Goal: Find specific page/section: Find specific page/section

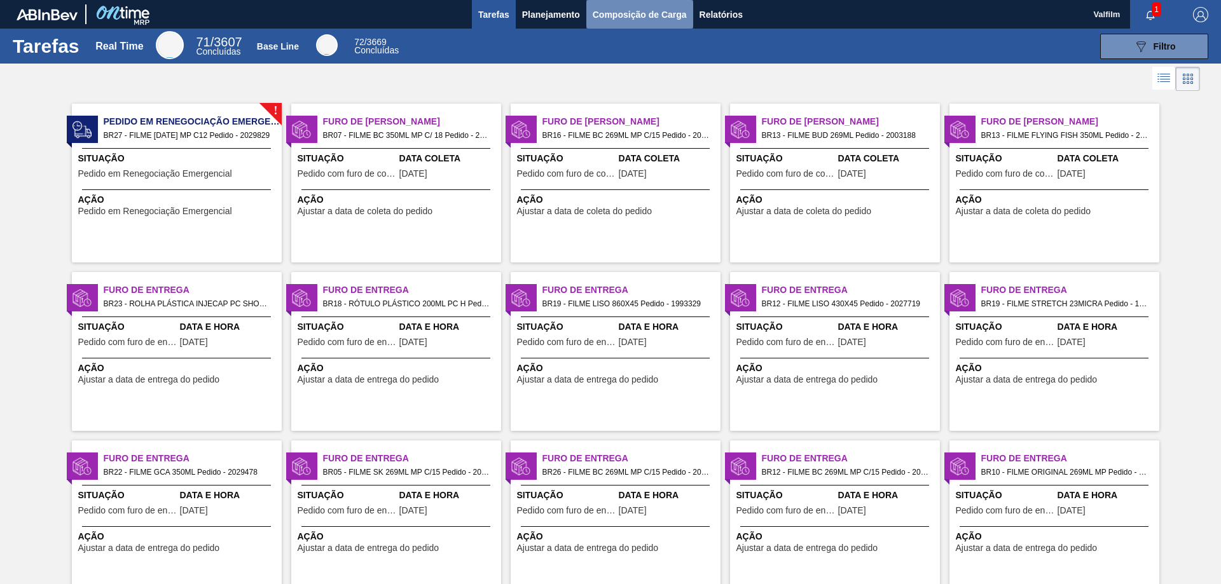
click at [622, 18] on span "Composição de Carga" at bounding box center [640, 14] width 94 height 15
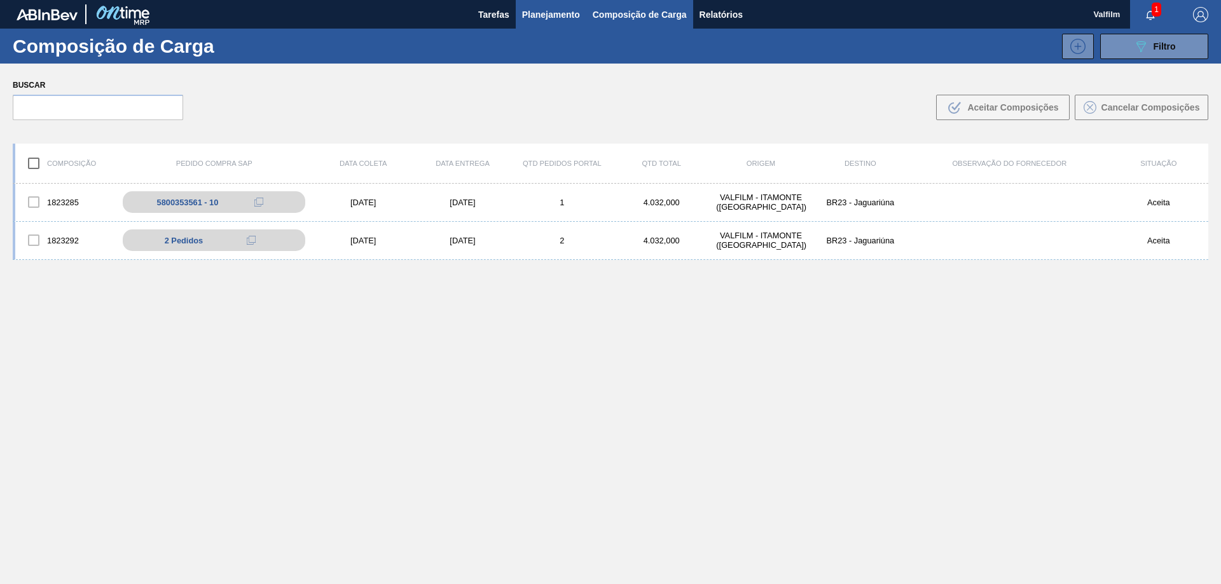
click at [561, 20] on span "Planejamento" at bounding box center [551, 14] width 58 height 15
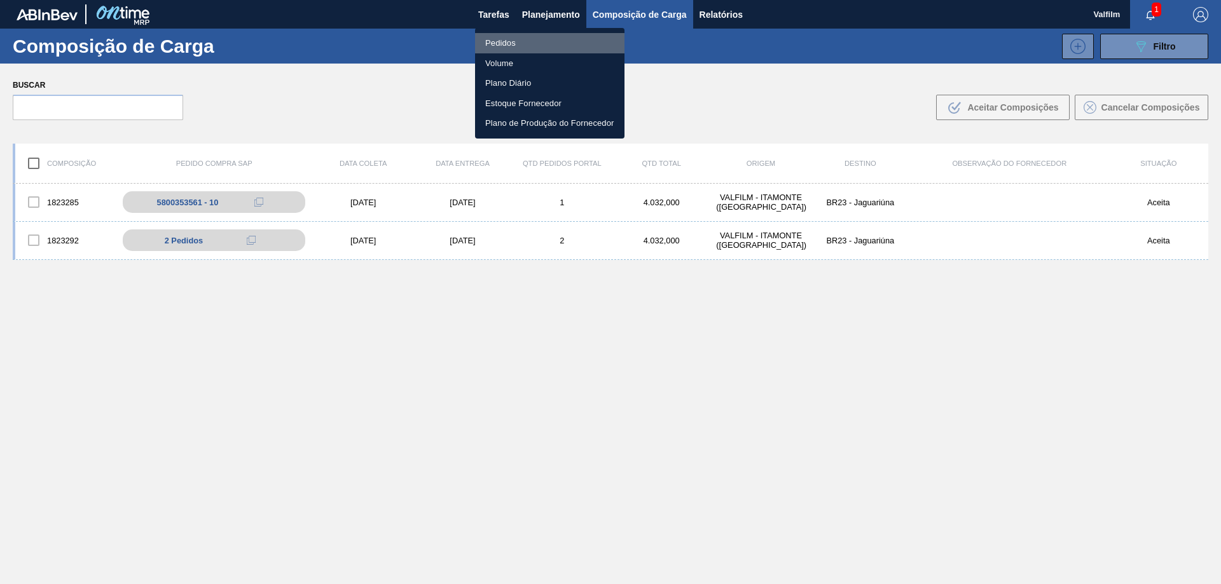
click at [507, 42] on li "Pedidos" at bounding box center [549, 43] width 149 height 20
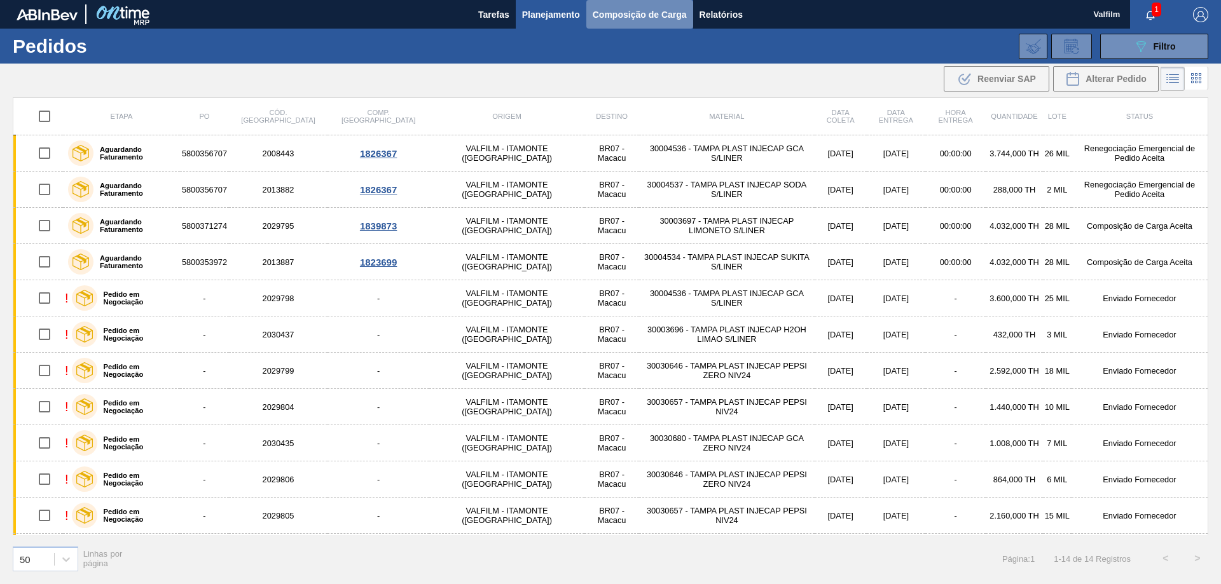
click at [646, 20] on span "Composição de Carga" at bounding box center [640, 14] width 94 height 15
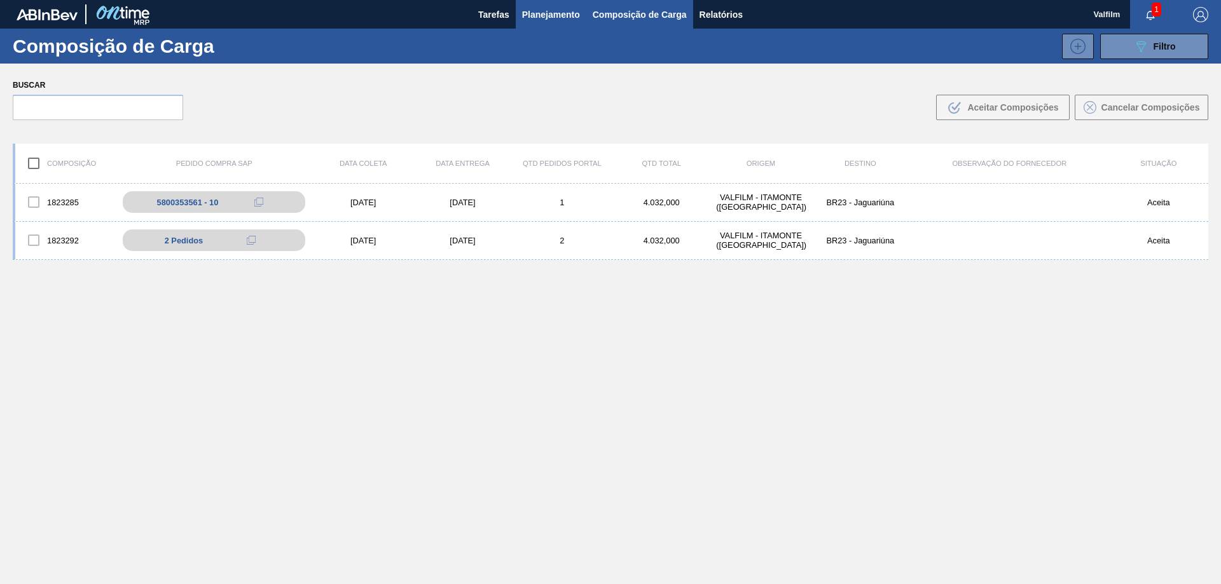
click at [543, 17] on span "Planejamento" at bounding box center [551, 14] width 58 height 15
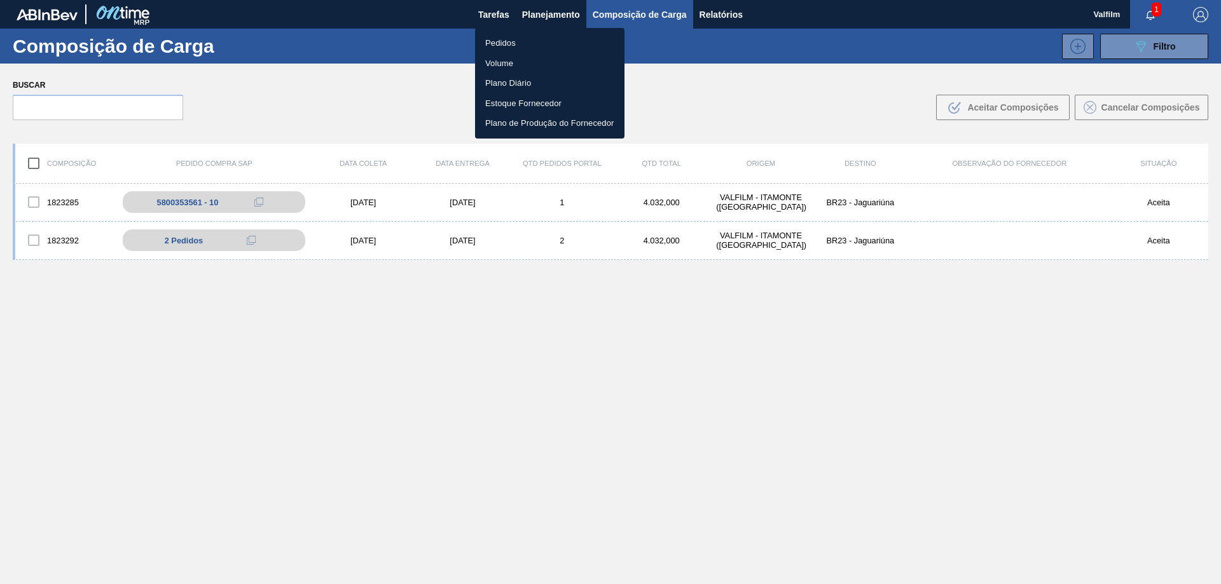
click at [501, 43] on li "Pedidos" at bounding box center [549, 43] width 149 height 20
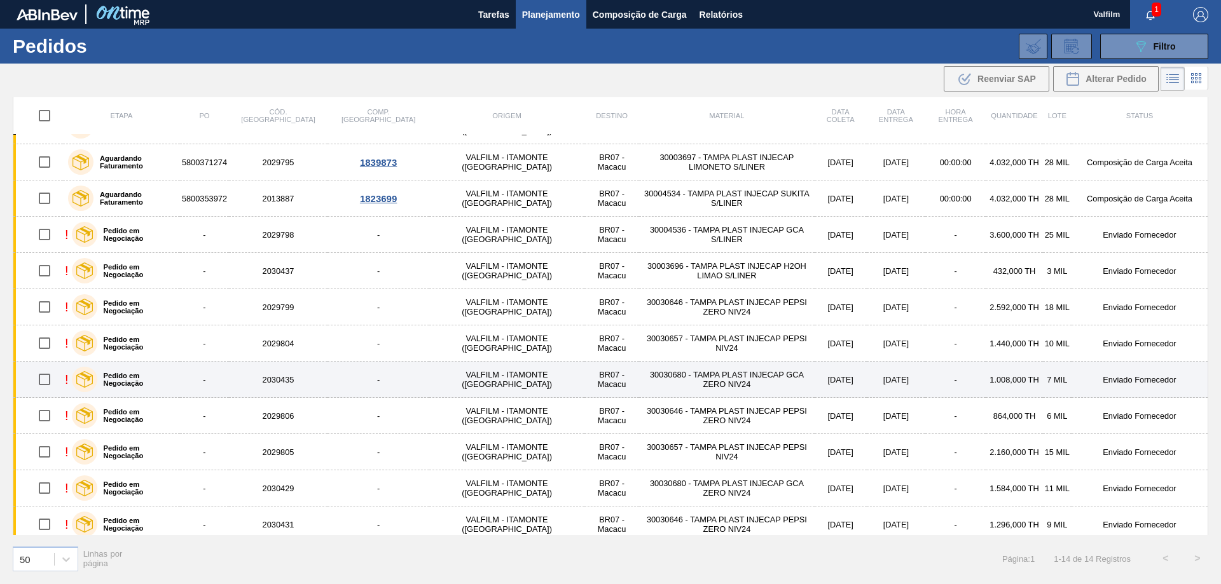
scroll to position [107, 0]
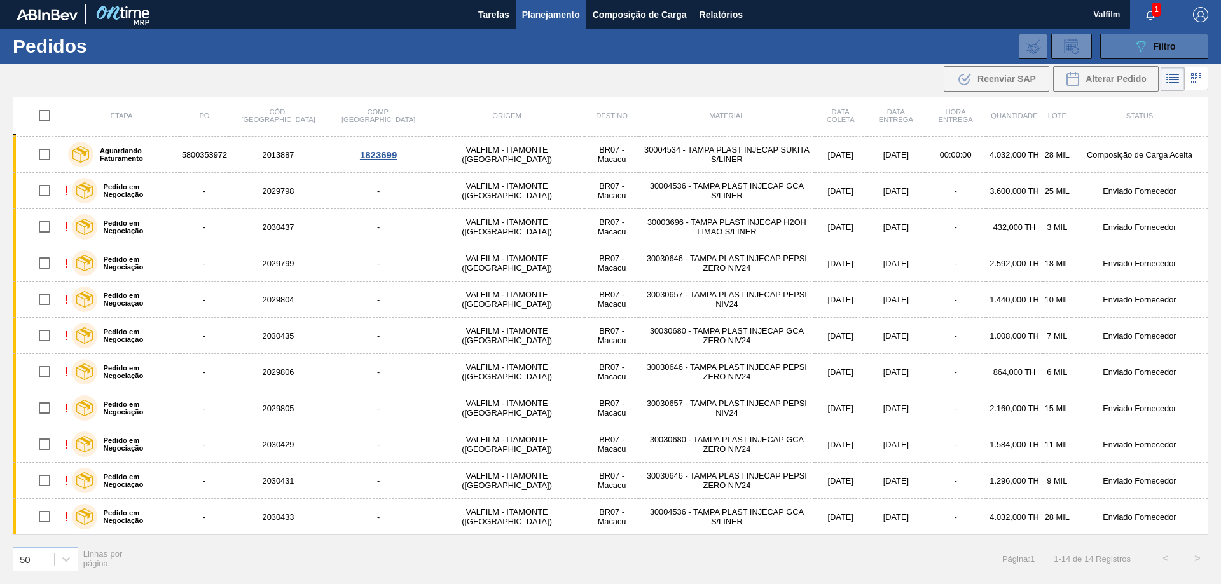
click at [1127, 39] on button "089F7B8B-B2A5-4AFE-B5C0-19BA573D28AC Filtro" at bounding box center [1154, 46] width 108 height 25
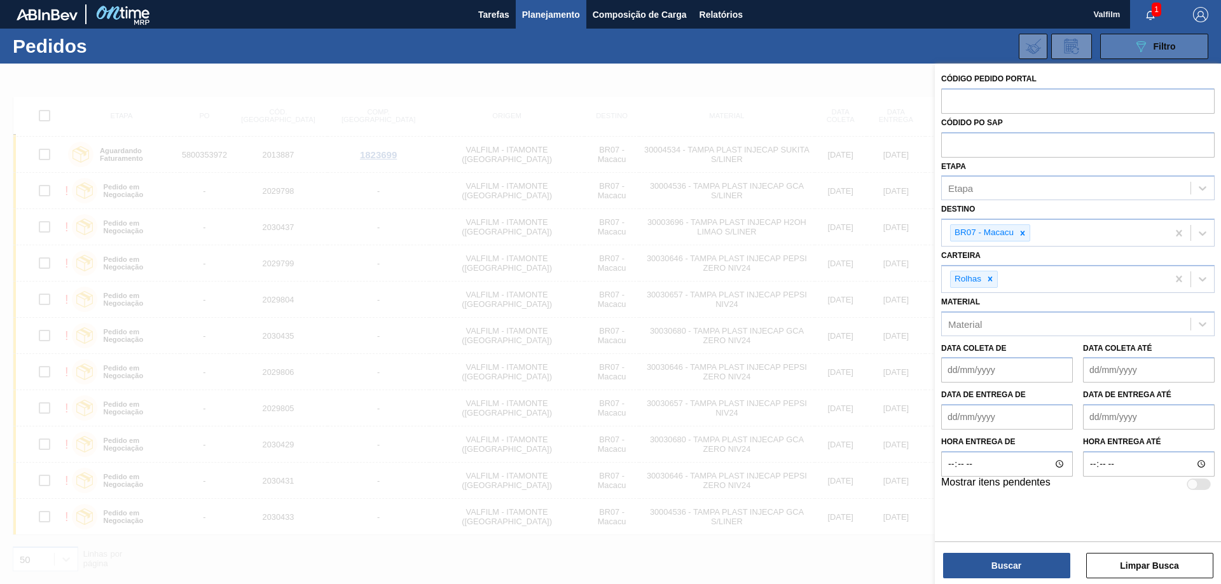
click at [1127, 39] on button "089F7B8B-B2A5-4AFE-B5C0-19BA573D28AC Filtro" at bounding box center [1154, 46] width 108 height 25
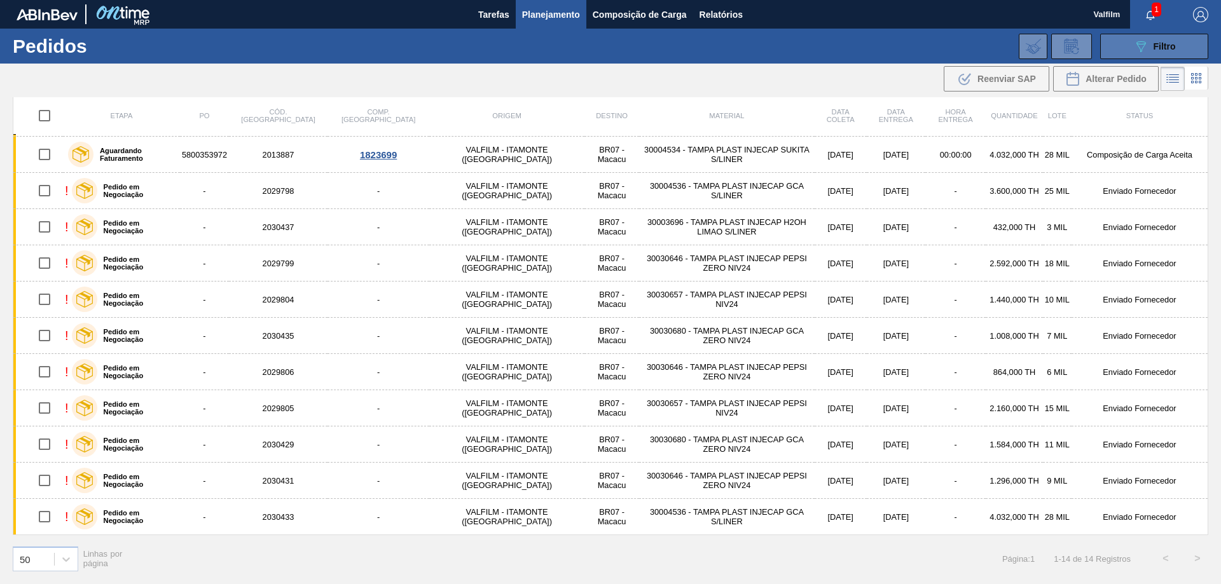
click at [1107, 43] on button "089F7B8B-B2A5-4AFE-B5C0-19BA573D28AC Filtro" at bounding box center [1154, 46] width 108 height 25
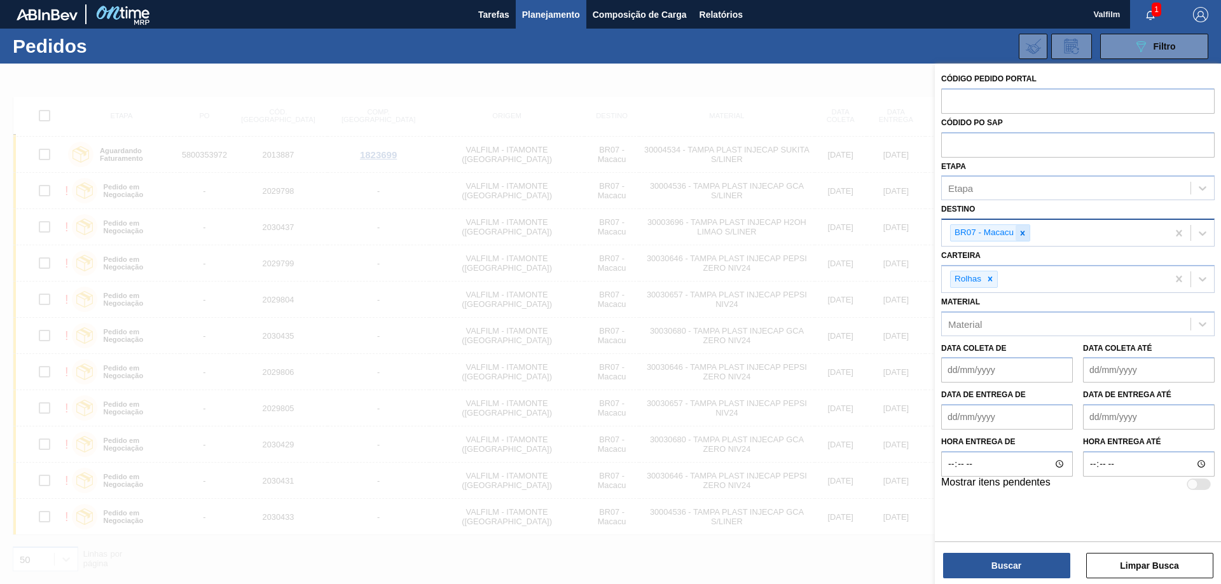
click at [1019, 230] on icon at bounding box center [1022, 233] width 9 height 9
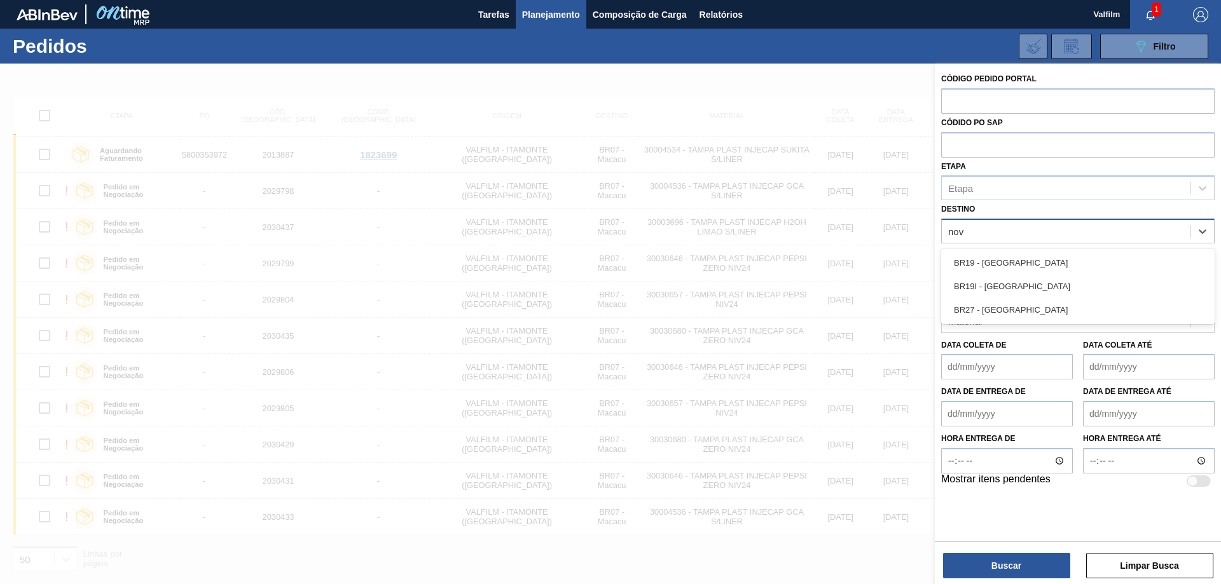
type input "nova"
click at [1012, 254] on div "BR19 - [GEOGRAPHIC_DATA]" at bounding box center [1077, 263] width 273 height 24
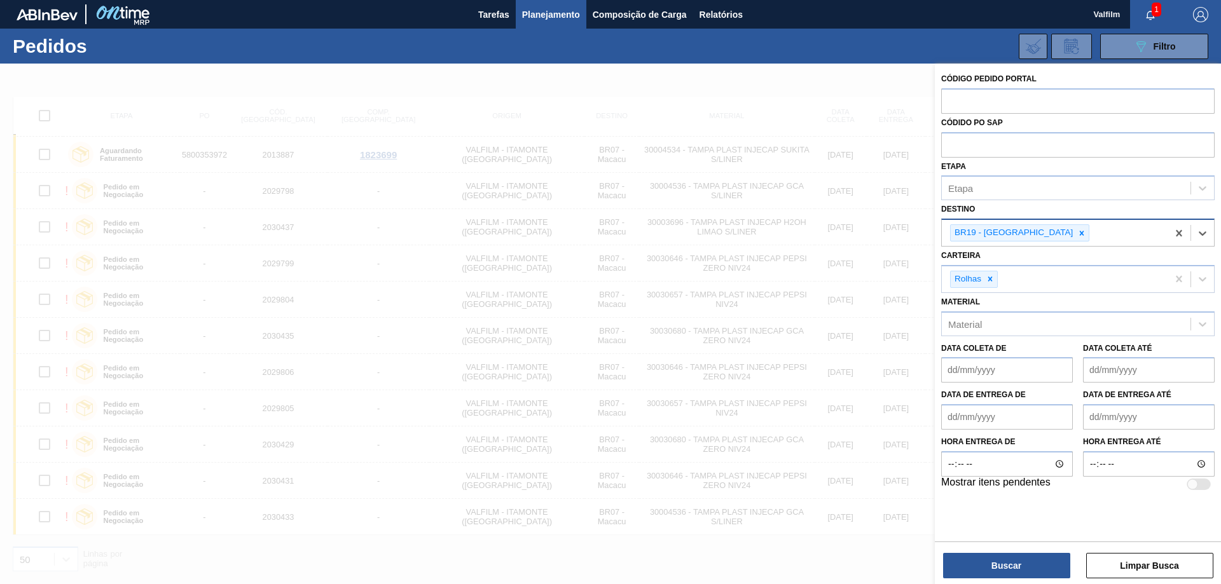
click at [1045, 551] on div "Buscar Limpar Busca" at bounding box center [1078, 560] width 286 height 36
click at [1045, 554] on button "Buscar" at bounding box center [1006, 565] width 127 height 25
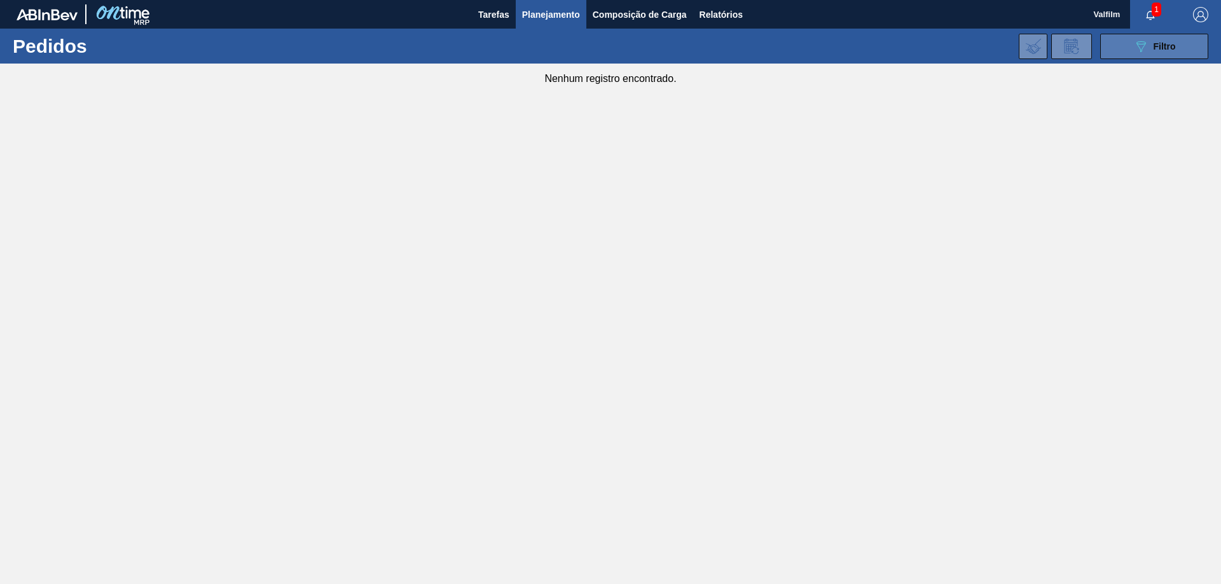
click at [1177, 48] on button "089F7B8B-B2A5-4AFE-B5C0-19BA573D28AC Filtro" at bounding box center [1154, 46] width 108 height 25
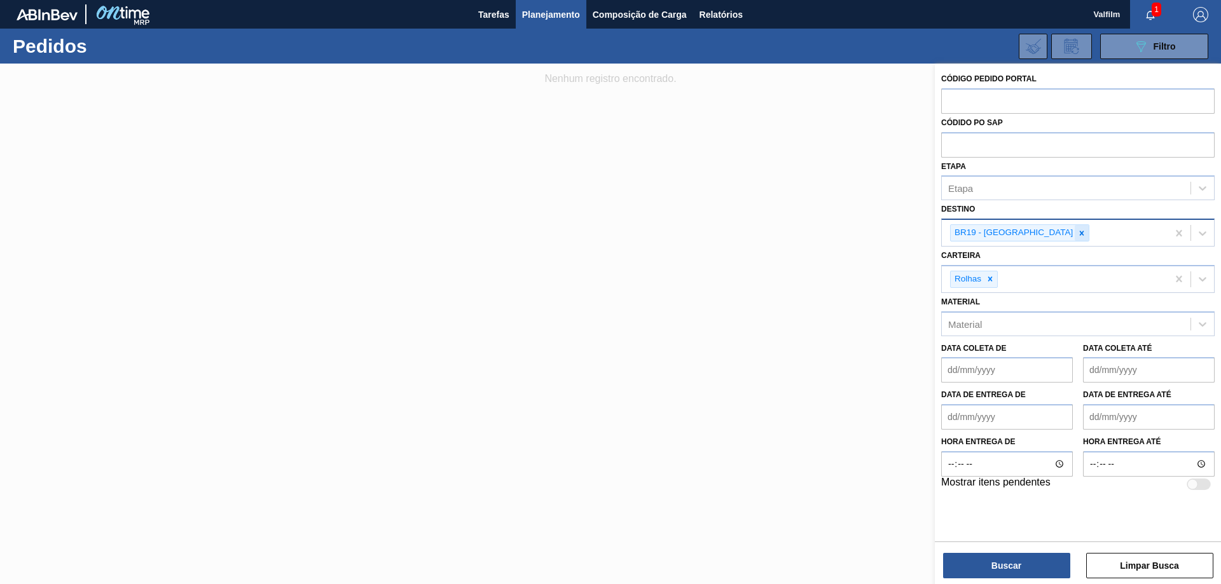
click at [1077, 235] on icon at bounding box center [1081, 233] width 9 height 9
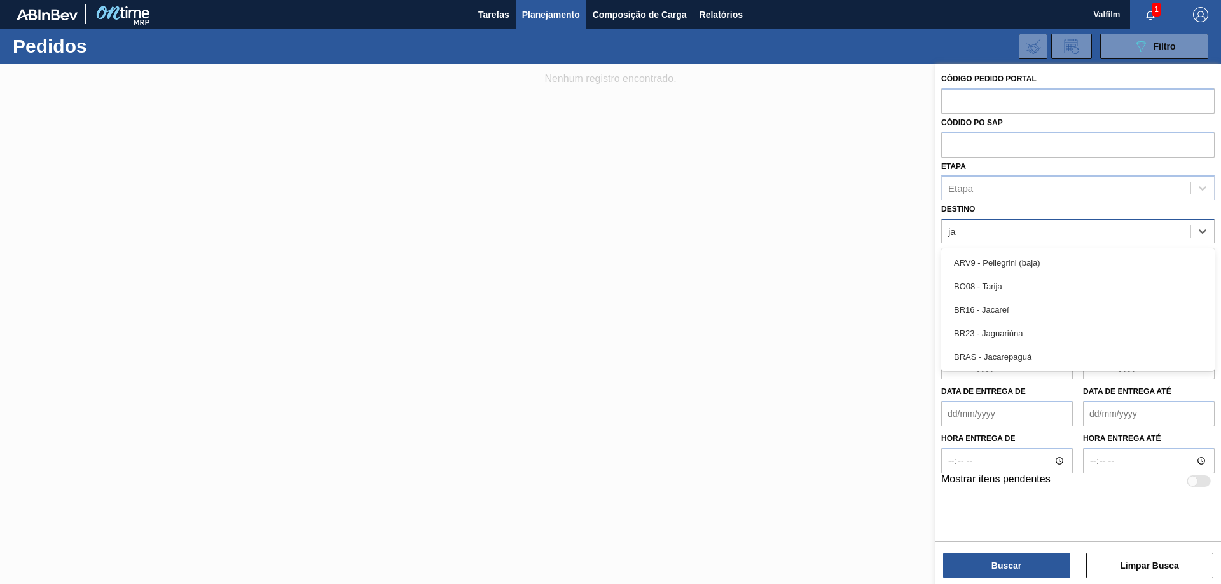
type input "jag"
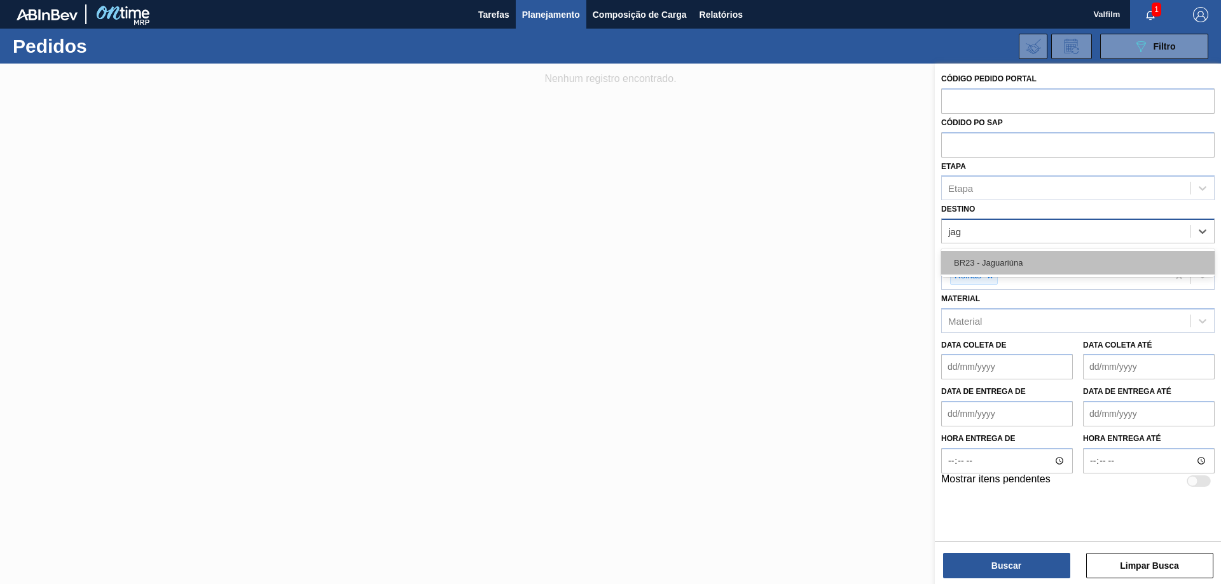
click at [1040, 261] on div "BR23 - Jaguariúna" at bounding box center [1077, 263] width 273 height 24
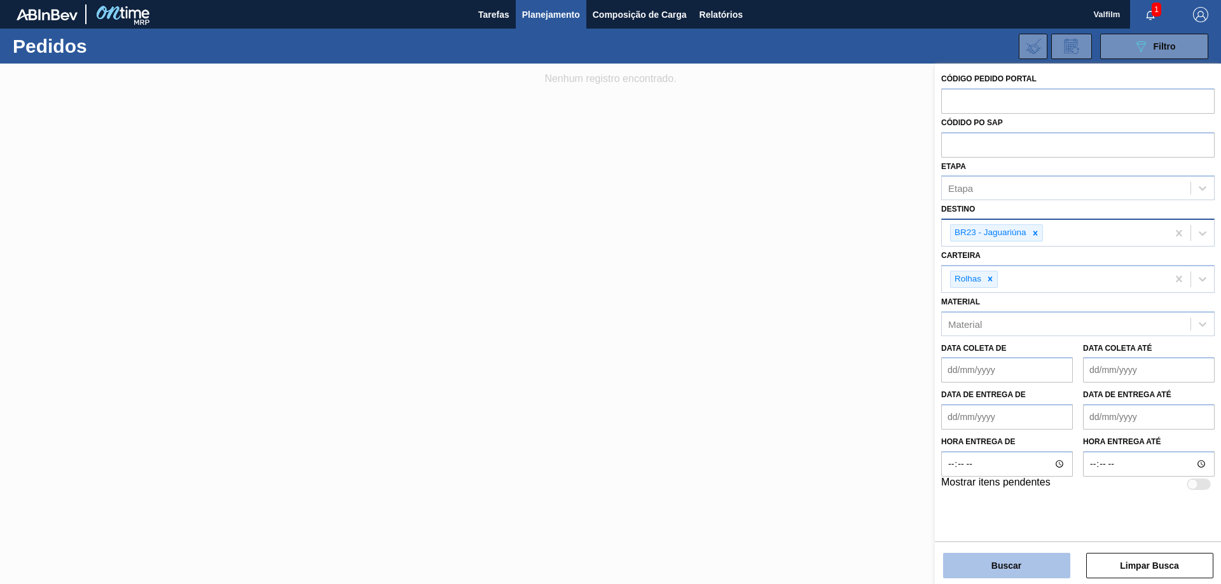
click at [1030, 556] on button "Buscar" at bounding box center [1006, 565] width 127 height 25
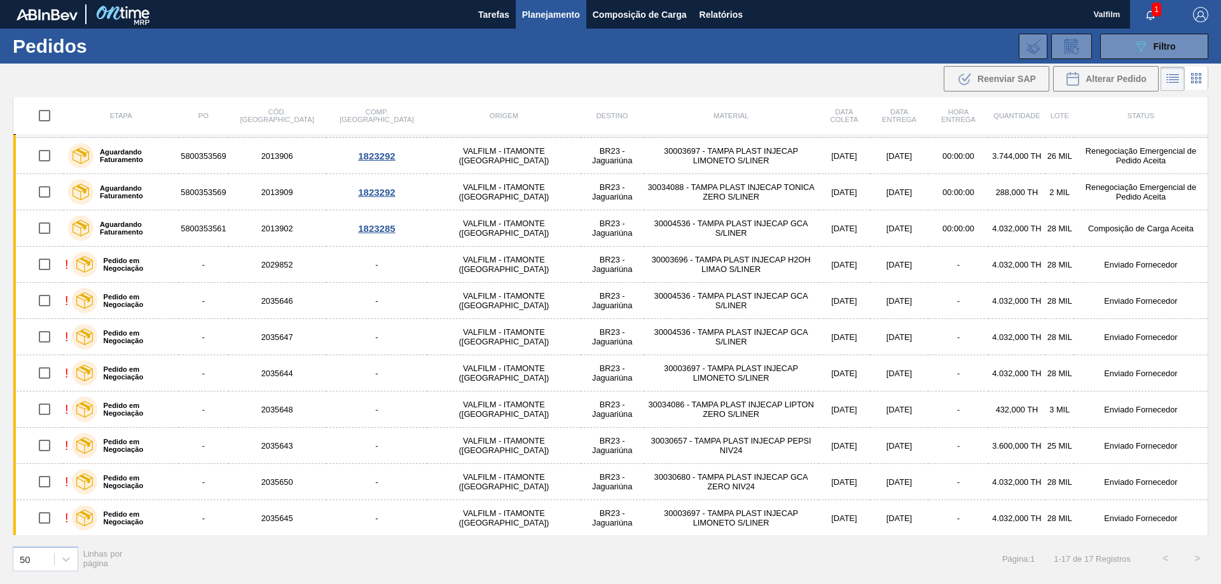
scroll to position [216, 0]
click at [1146, 48] on icon "089F7B8B-B2A5-4AFE-B5C0-19BA573D28AC" at bounding box center [1140, 46] width 15 height 15
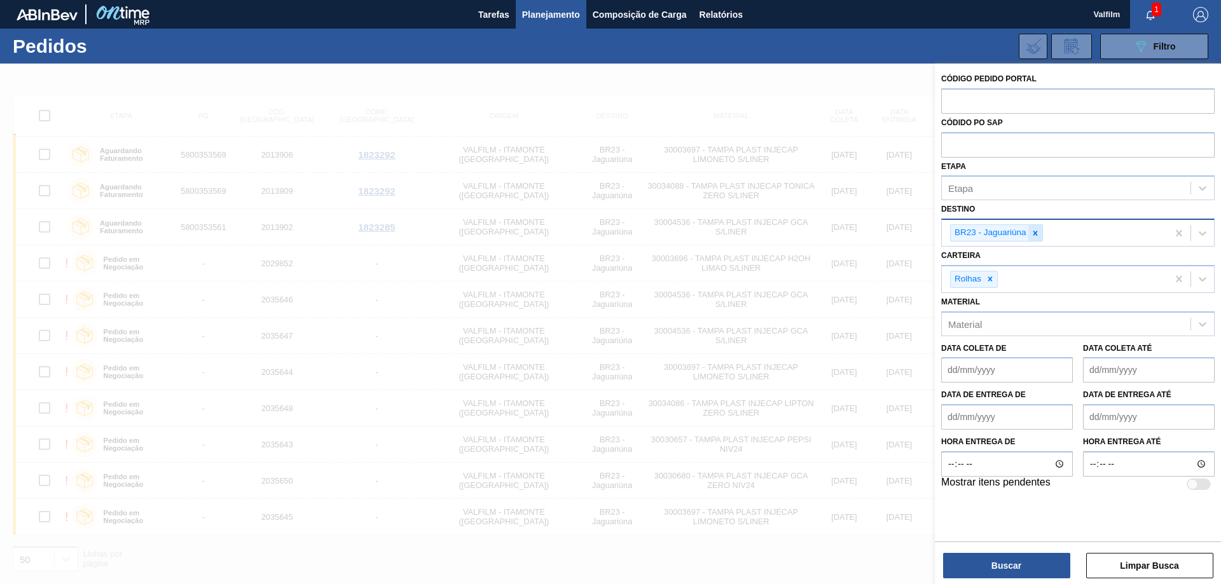
click at [1035, 232] on icon at bounding box center [1035, 233] width 4 height 4
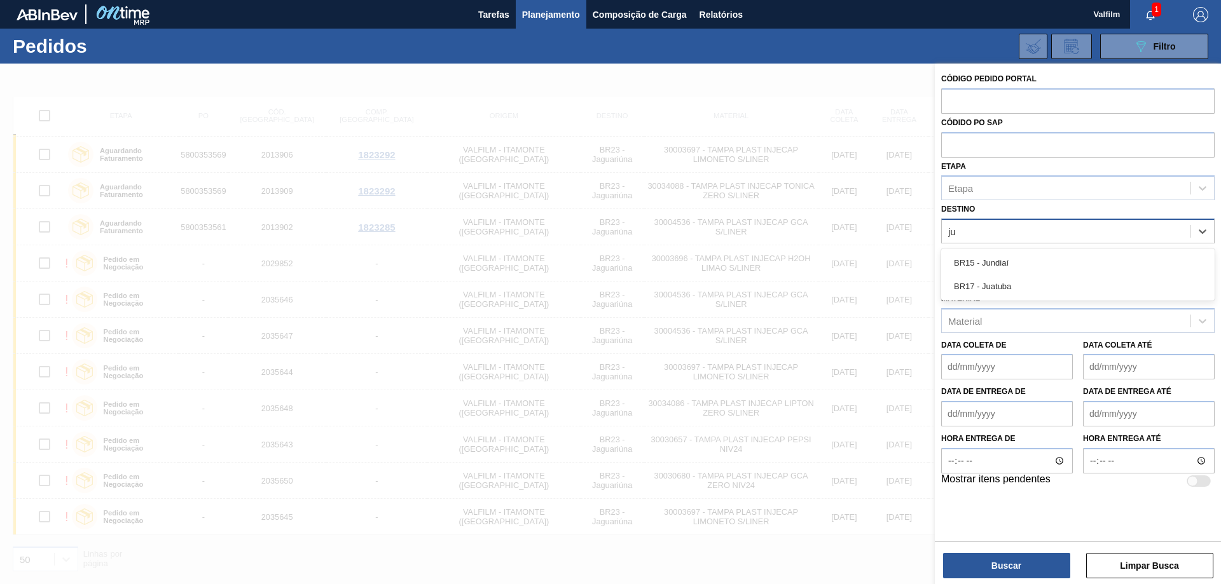
type input "jun"
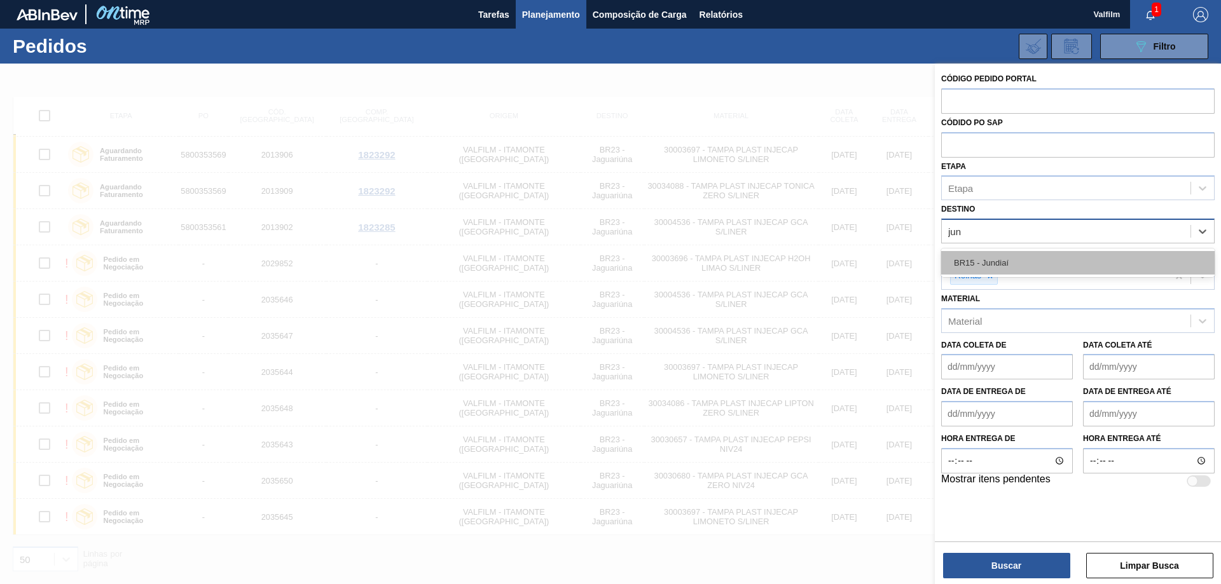
click at [1022, 255] on div "BR15 - Jundiaí" at bounding box center [1077, 263] width 273 height 24
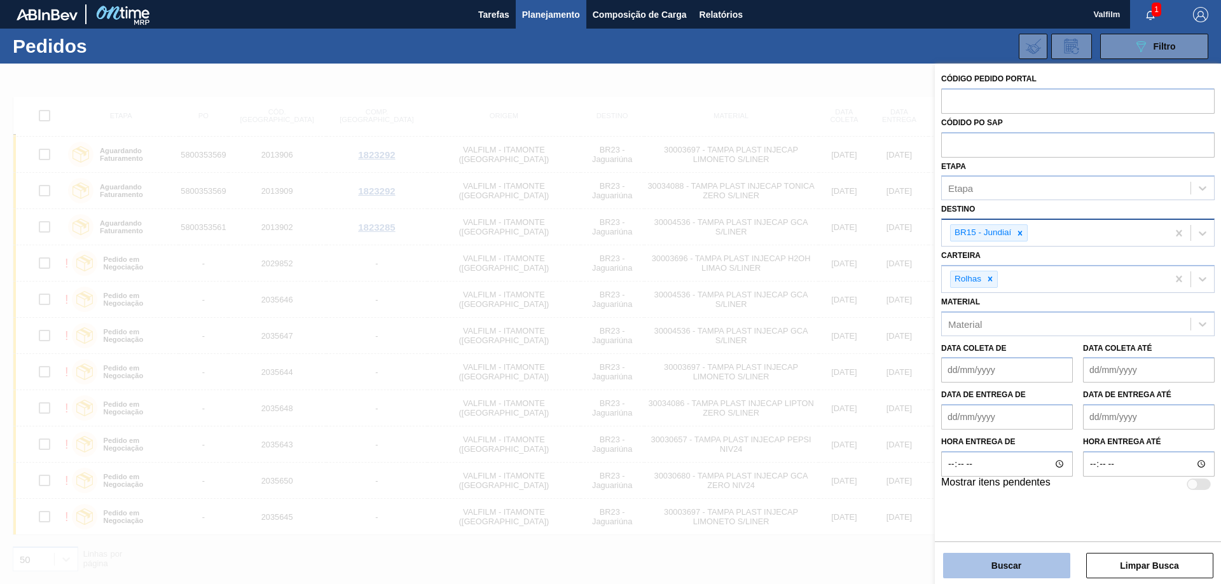
click at [1043, 564] on button "Buscar" at bounding box center [1006, 565] width 127 height 25
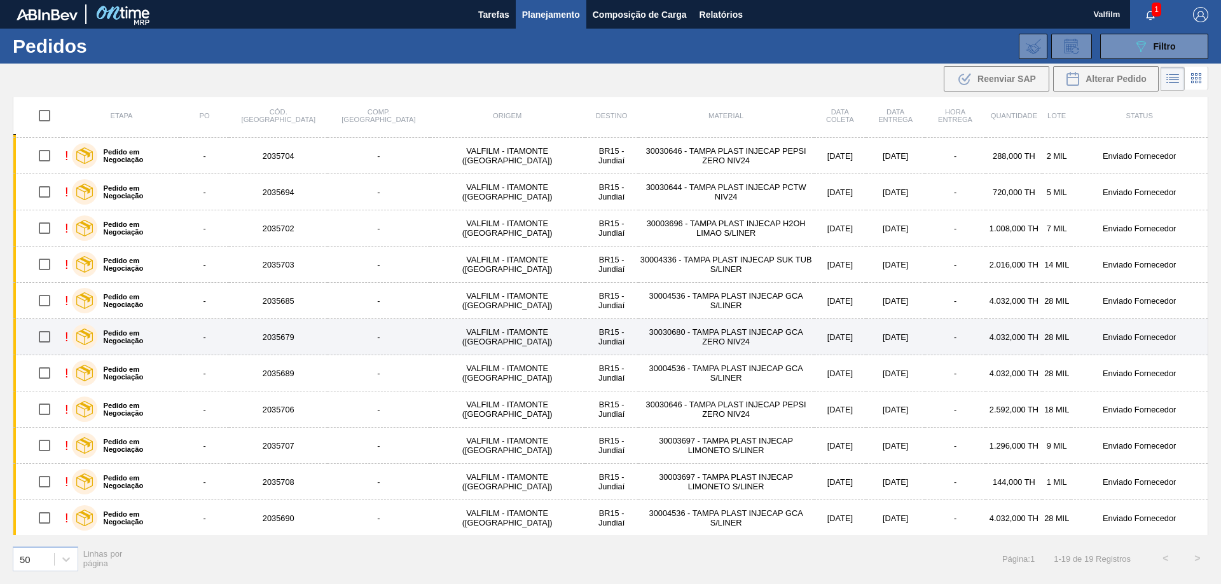
scroll to position [289, 0]
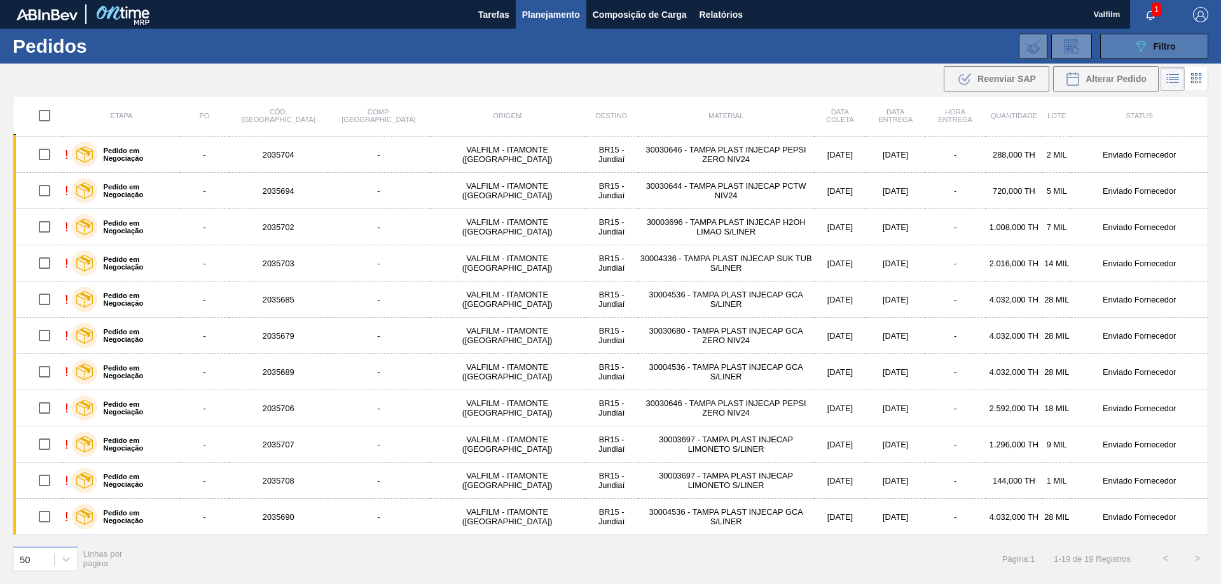
click at [1137, 37] on button "089F7B8B-B2A5-4AFE-B5C0-19BA573D28AC Filtro" at bounding box center [1154, 46] width 108 height 25
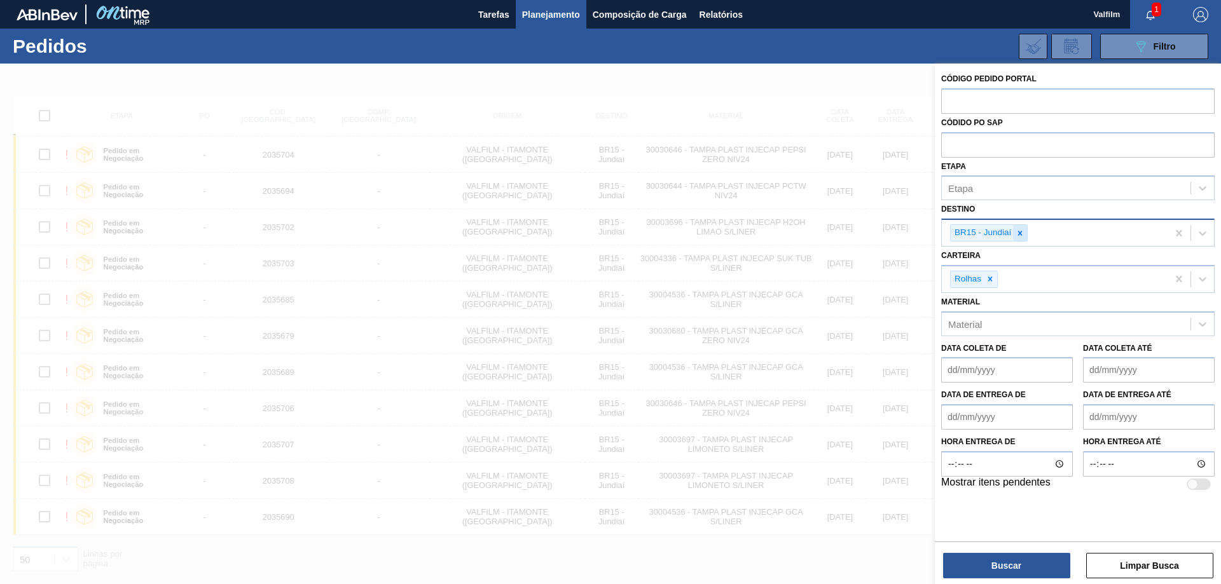
click at [1021, 234] on icon at bounding box center [1020, 233] width 4 height 4
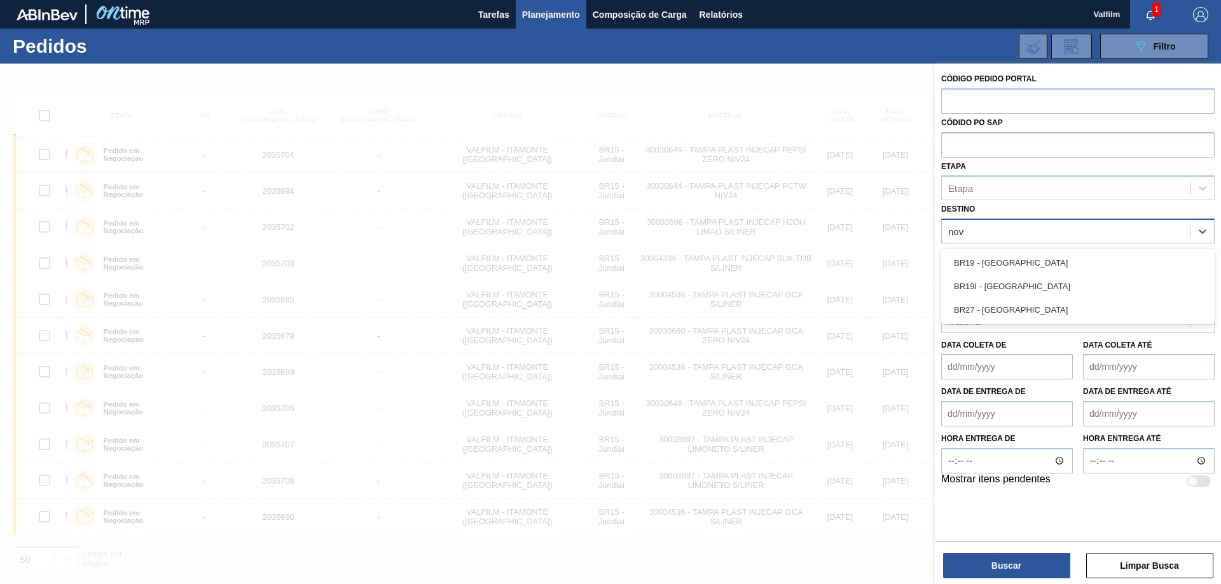
type input "nova"
click at [1036, 304] on div "BR27 - [GEOGRAPHIC_DATA]" at bounding box center [1077, 310] width 273 height 24
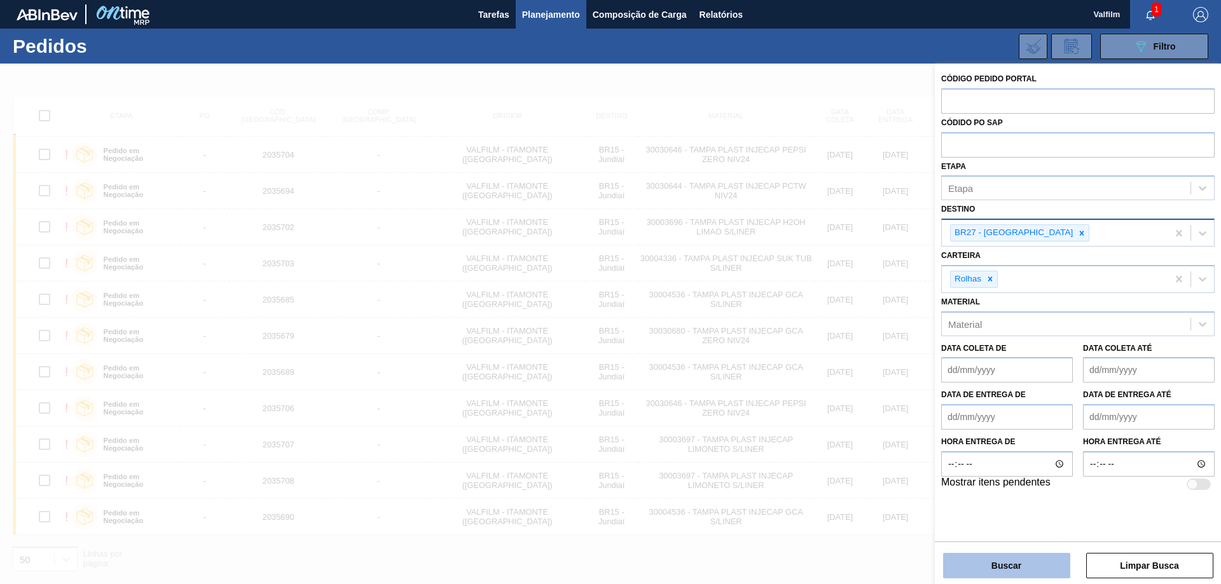
click at [1037, 561] on button "Buscar" at bounding box center [1006, 565] width 127 height 25
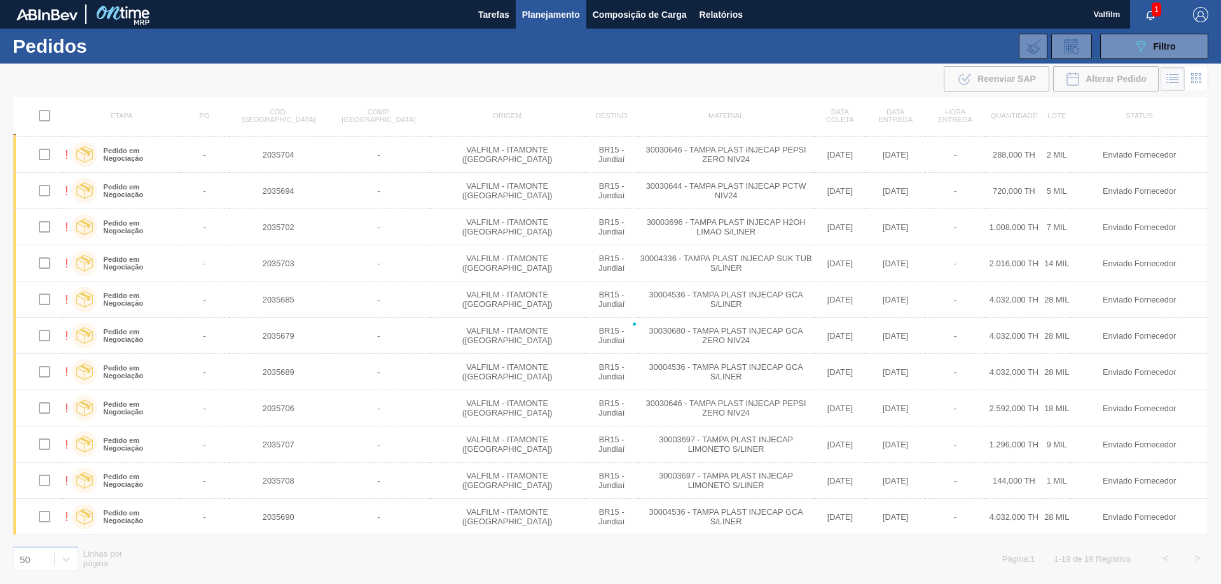
scroll to position [0, 0]
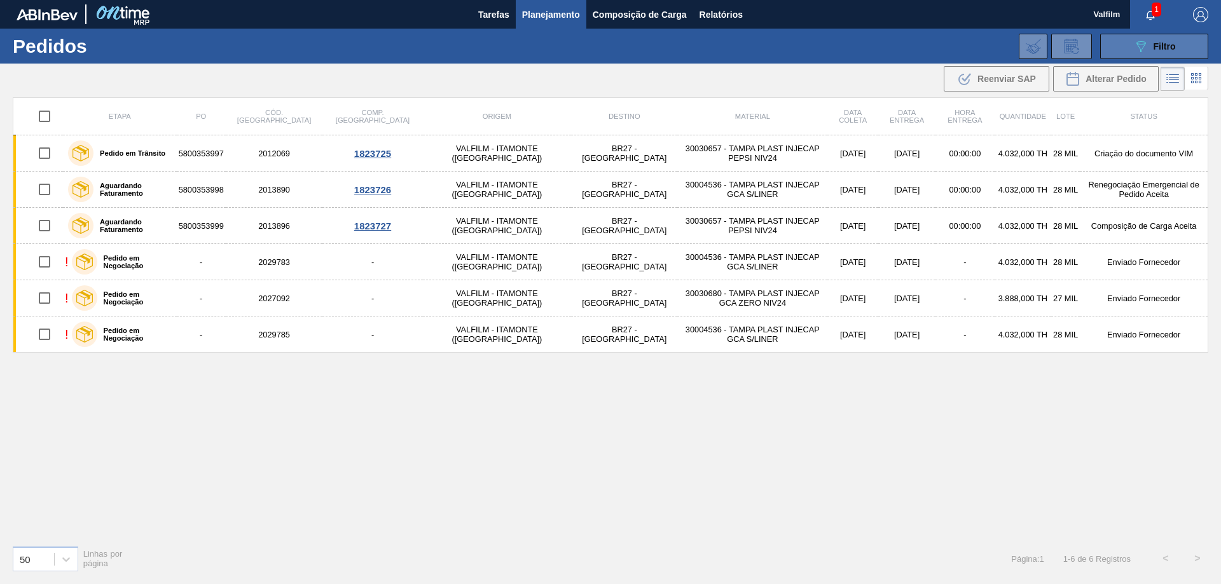
click at [1147, 45] on icon "089F7B8B-B2A5-4AFE-B5C0-19BA573D28AC" at bounding box center [1140, 46] width 15 height 15
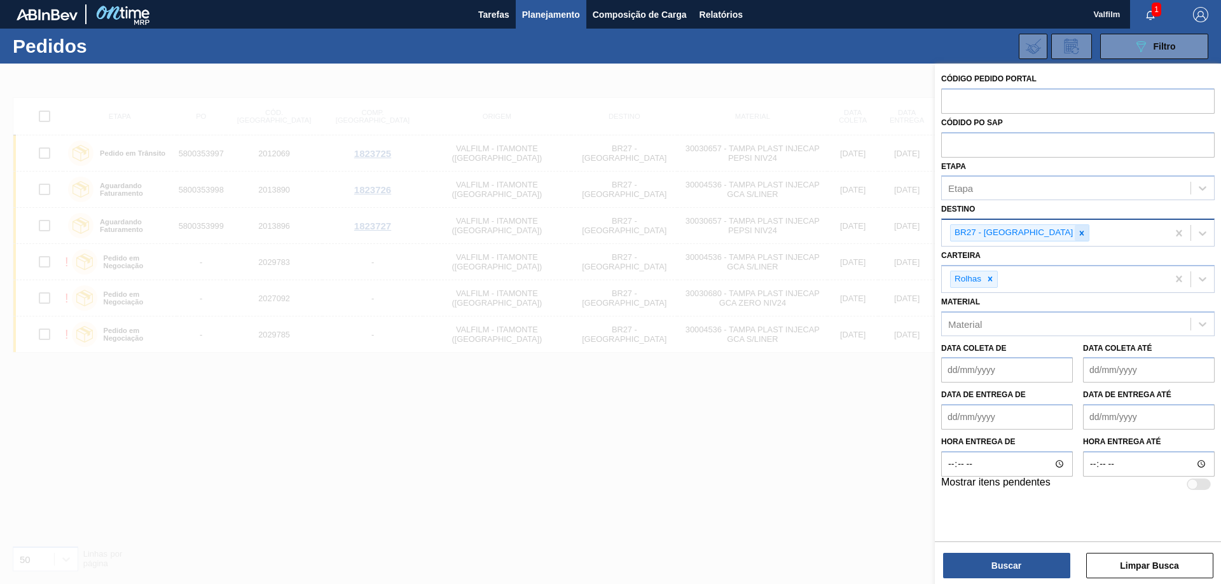
click at [1077, 235] on icon at bounding box center [1081, 233] width 9 height 9
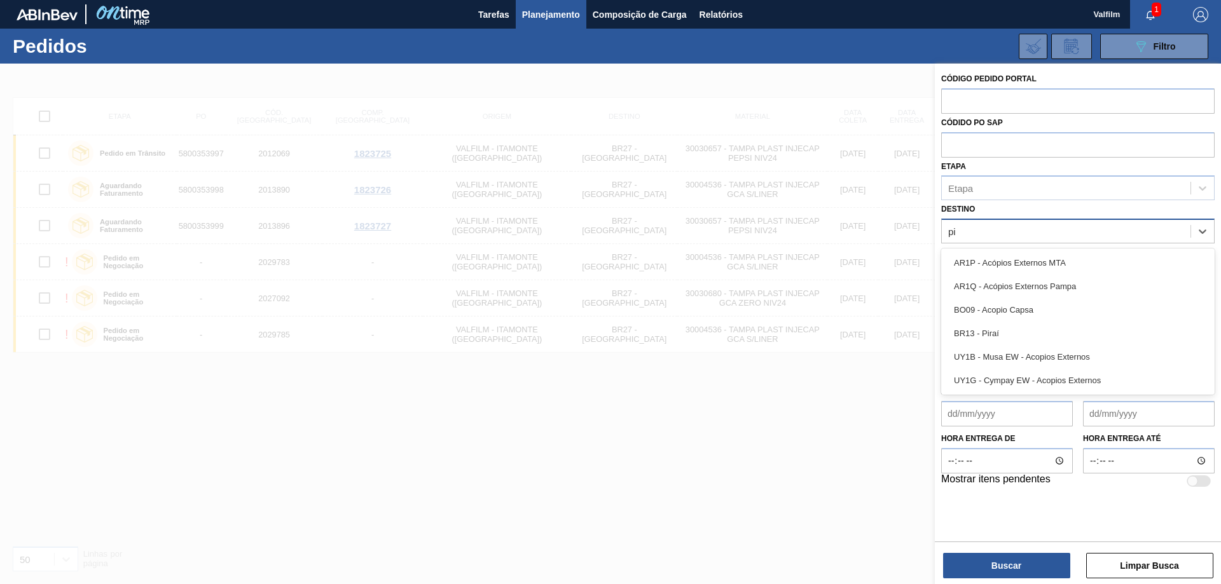
type input "pir"
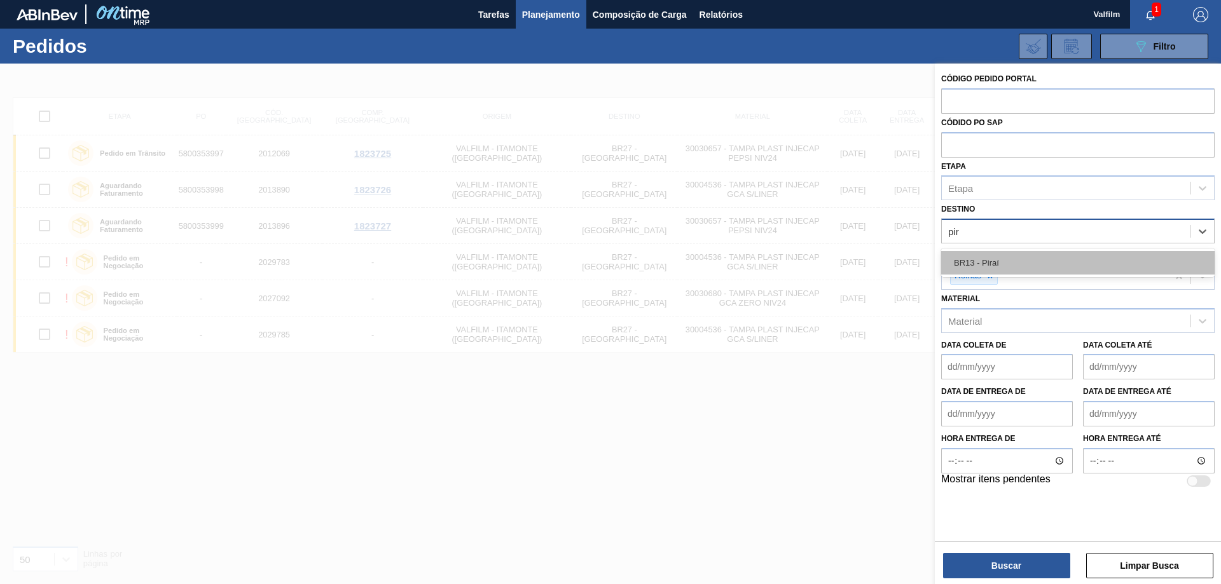
click at [1038, 254] on div "BR13 - Piraí" at bounding box center [1077, 263] width 273 height 24
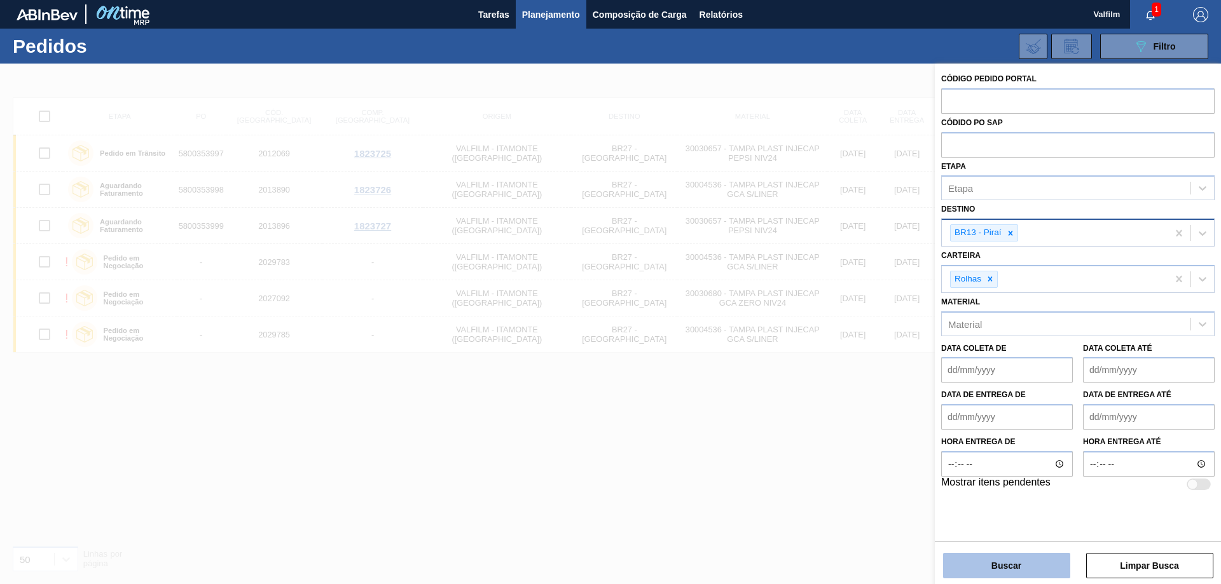
click at [1029, 558] on button "Buscar" at bounding box center [1006, 565] width 127 height 25
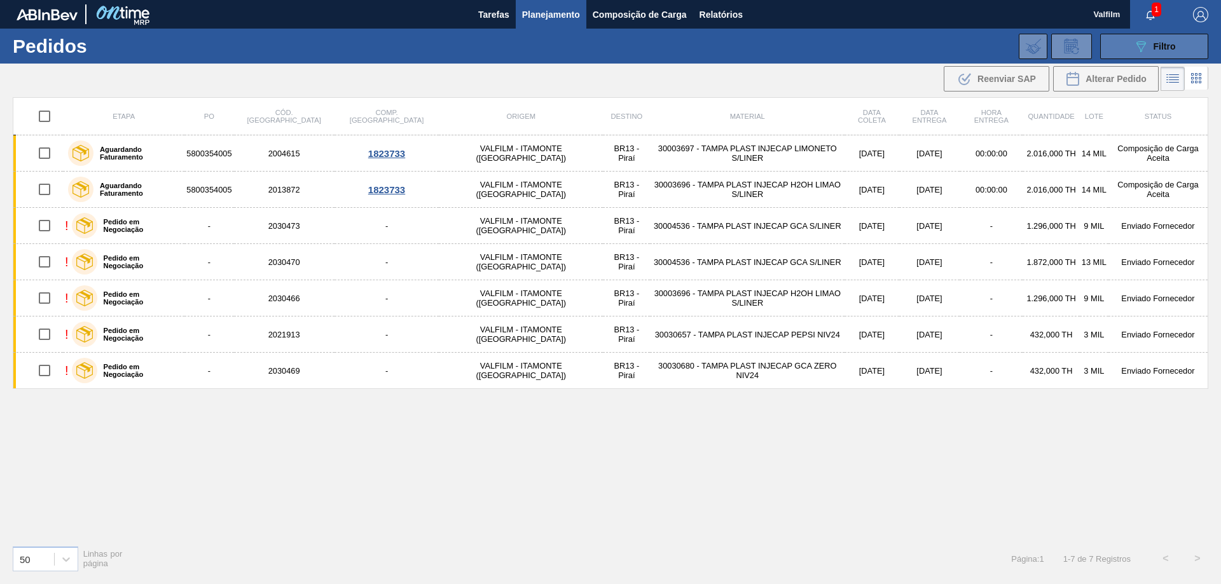
click at [1164, 39] on div "089F7B8B-B2A5-4AFE-B5C0-19BA573D28AC Filtro" at bounding box center [1154, 46] width 43 height 15
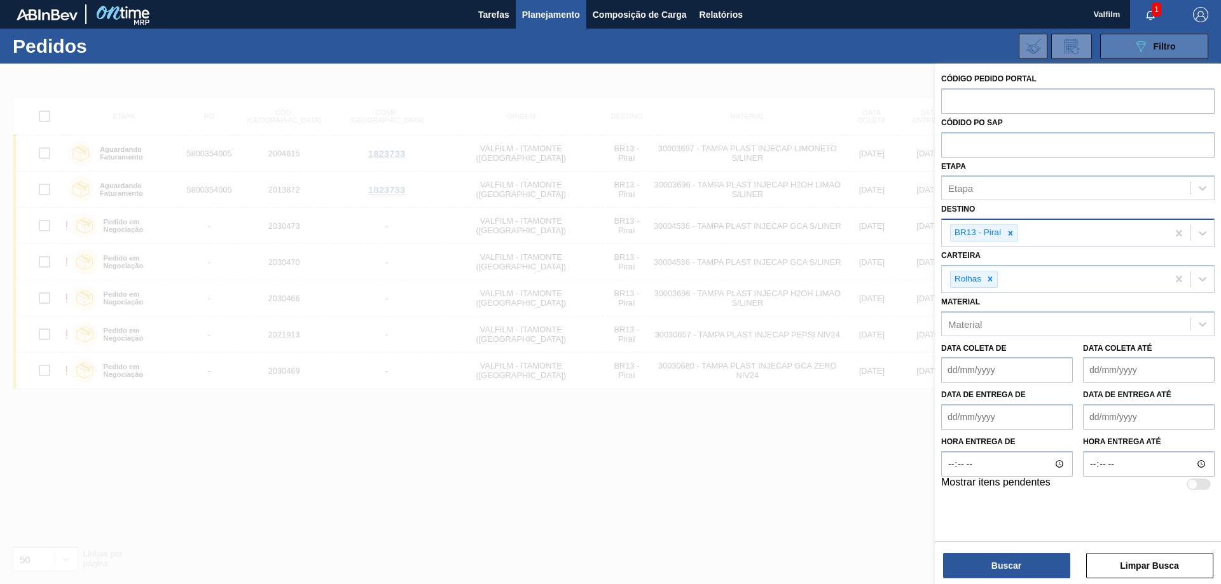
click at [1164, 39] on div "089F7B8B-B2A5-4AFE-B5C0-19BA573D28AC Filtro" at bounding box center [1154, 46] width 43 height 15
